Goal: Information Seeking & Learning: Understand process/instructions

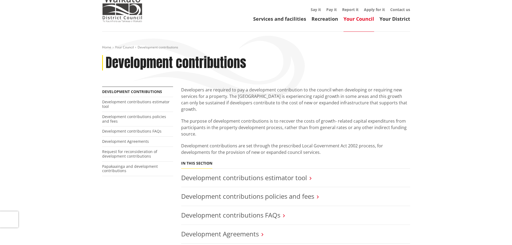
scroll to position [81, 0]
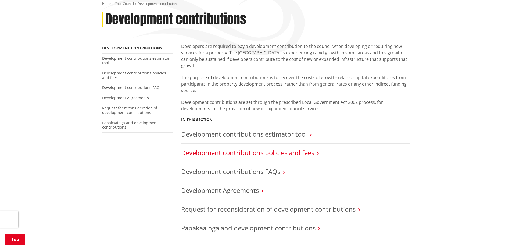
click at [300, 148] on link "Development contributions policies and fees" at bounding box center [247, 152] width 133 height 9
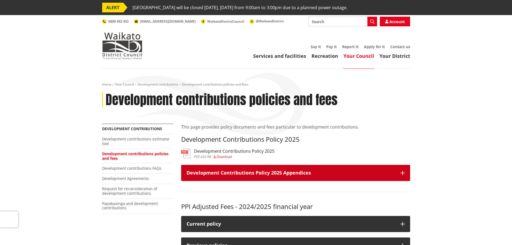
click at [290, 171] on h3 "Development Contributions Policy 2025 Appendices" at bounding box center [290, 172] width 208 height 5
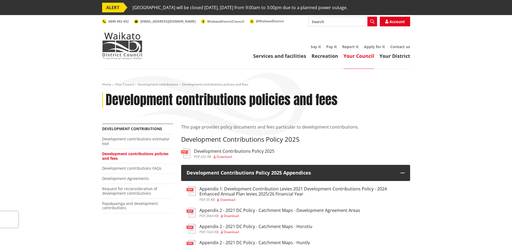
click at [287, 189] on h3 "Appendix 1: Development Contribution Levies 2021 Development Contributions Poli…" at bounding box center [301, 191] width 205 height 10
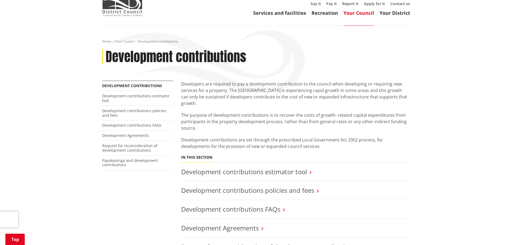
scroll to position [81, 0]
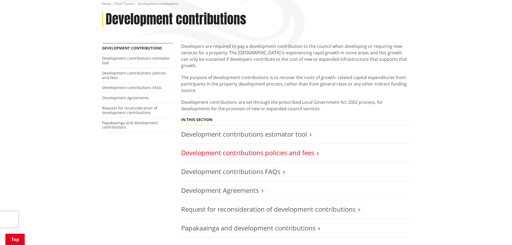
click at [310, 150] on link "Development contributions policies and fees" at bounding box center [247, 152] width 133 height 9
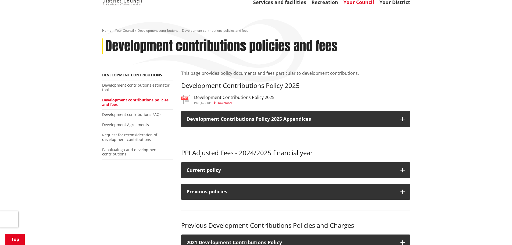
scroll to position [81, 0]
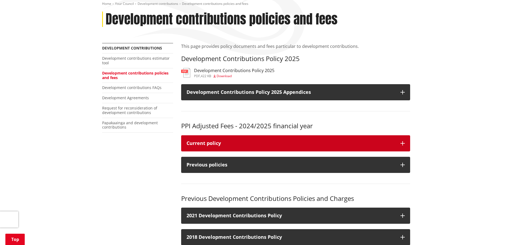
click at [345, 143] on div "Current policy" at bounding box center [290, 142] width 208 height 5
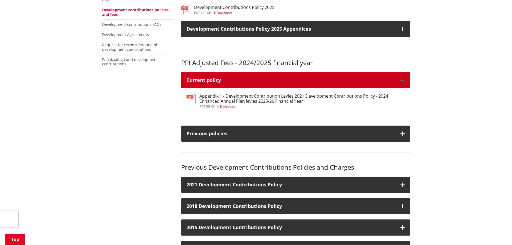
scroll to position [134, 0]
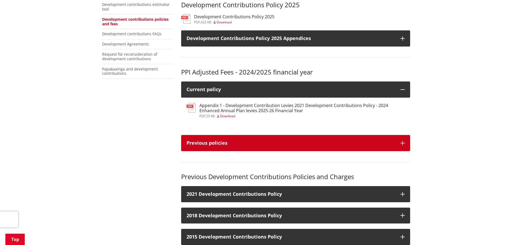
click at [317, 139] on button "Previous policies" at bounding box center [295, 143] width 229 height 16
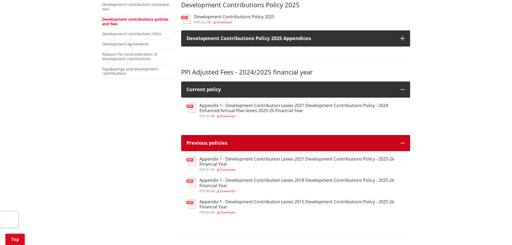
click at [354, 141] on div "Previous policies" at bounding box center [290, 142] width 208 height 5
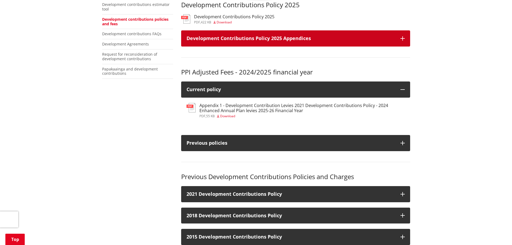
click at [305, 39] on h3 "Development Contributions Policy 2025 Appendices" at bounding box center [290, 38] width 208 height 5
